Goal: Task Accomplishment & Management: Manage account settings

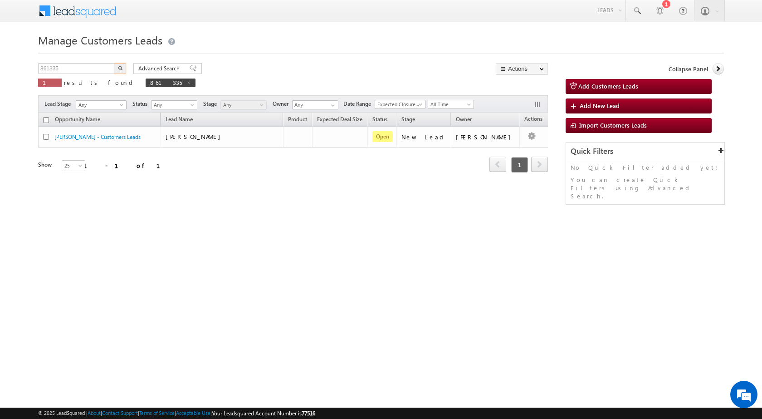
click at [84, 73] on input "861335" at bounding box center [77, 68] width 78 height 11
type input "863400"
click at [114, 63] on button "button" at bounding box center [120, 68] width 12 height 11
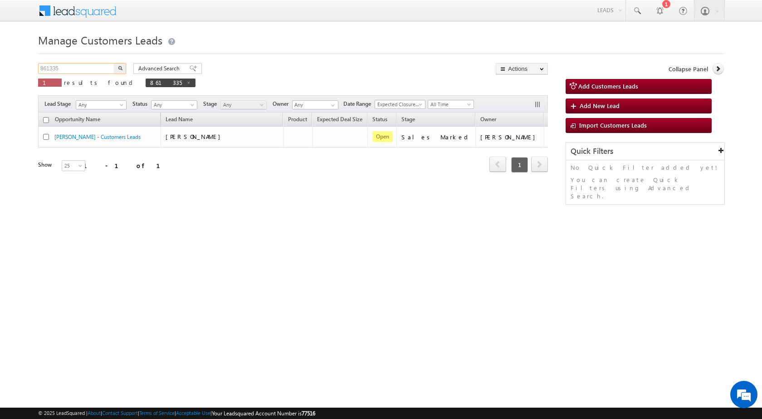
click at [42, 65] on input "861335" at bounding box center [77, 68] width 78 height 11
paste input "3400"
type input "863400"
click at [114, 63] on button "button" at bounding box center [120, 68] width 12 height 11
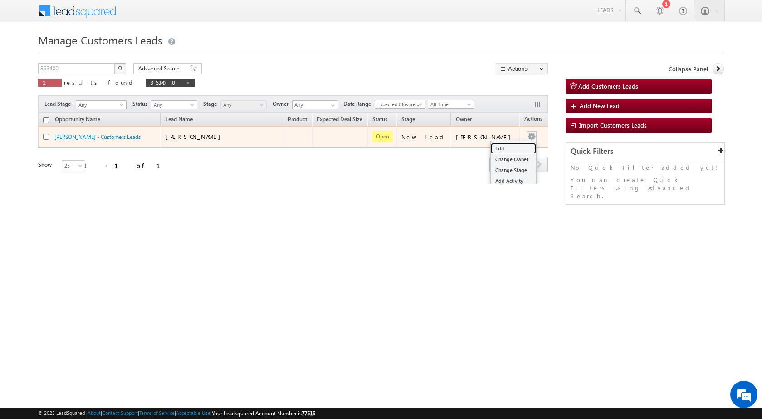
click at [494, 148] on link "Edit" at bounding box center [513, 148] width 45 height 11
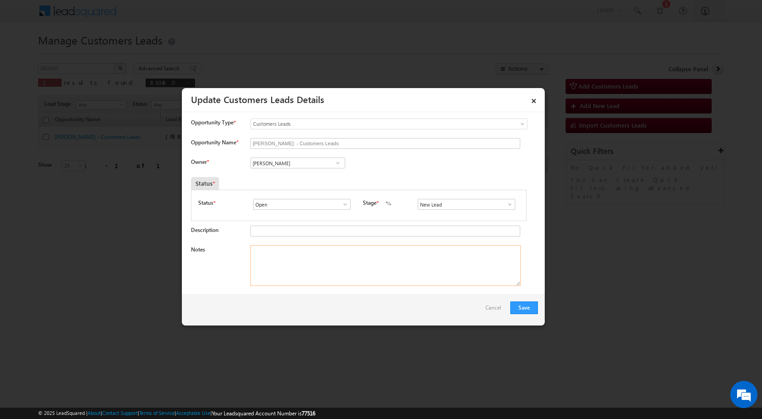
click at [310, 260] on textarea "Notes" at bounding box center [385, 265] width 270 height 41
paste textarea "863400 / SURAJ SINGH CHAUHAN / 9589786167 / HOME PURCHASE / 452001 TO INDORE / …"
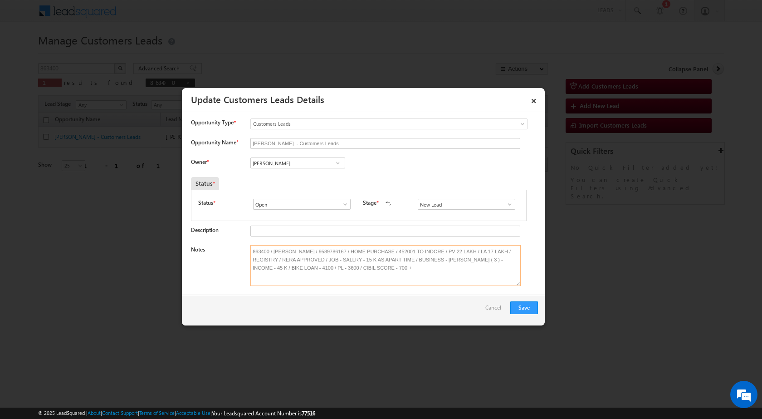
type textarea "863400 / SURAJ SINGH CHAUHAN / 9589786167 / HOME PURCHASE / 452001 TO INDORE / …"
click at [505, 204] on span at bounding box center [509, 203] width 9 height 7
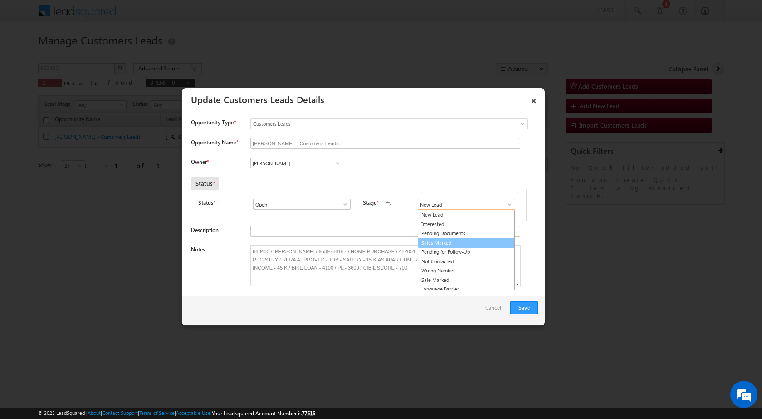
click at [453, 244] on link "Sales Marked" at bounding box center [466, 243] width 97 height 10
type input "Sales Marked"
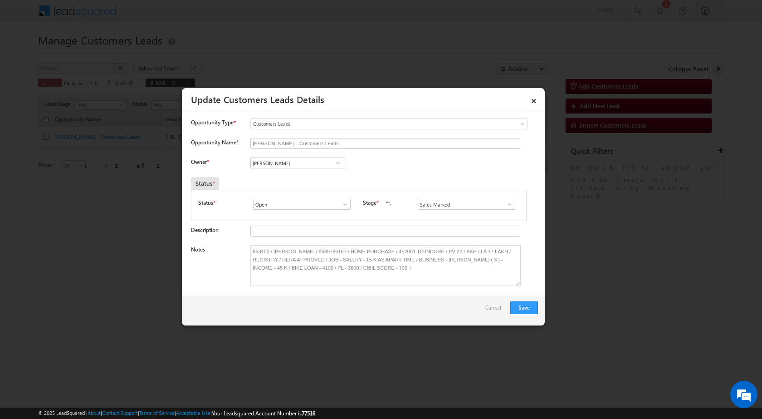
click at [337, 162] on span at bounding box center [337, 162] width 9 height 7
click at [307, 177] on span "banveer.singh@sgrlimited.in" at bounding box center [295, 180] width 82 height 7
type input "Banveer Singh"
click at [523, 307] on button "Save" at bounding box center [524, 307] width 28 height 13
